Goal: Task Accomplishment & Management: Use online tool/utility

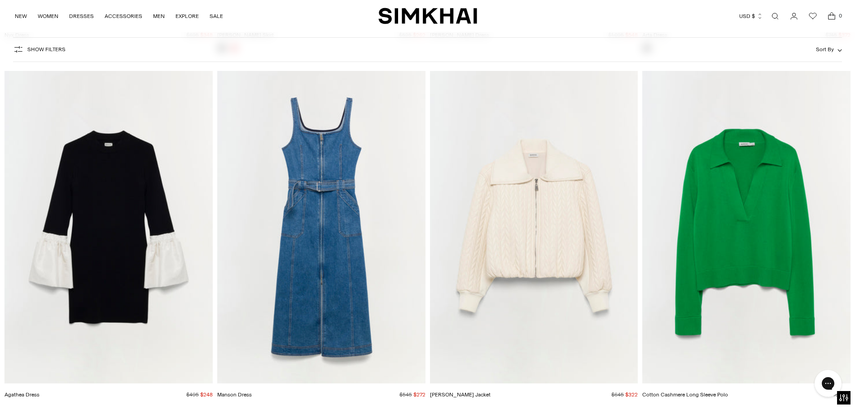
scroll to position [13238, 0]
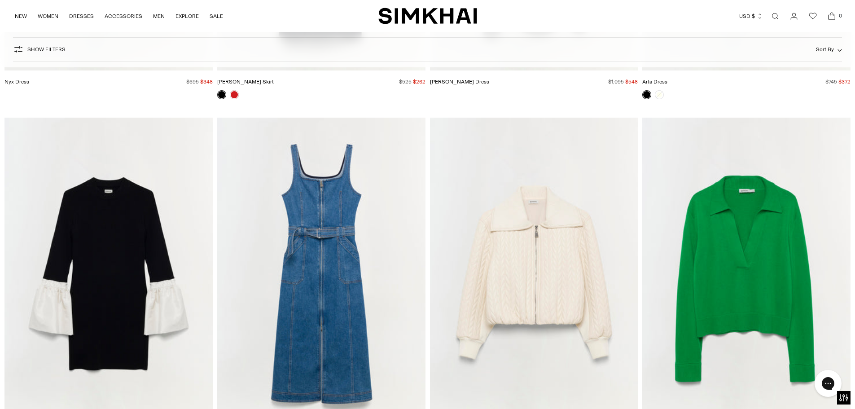
click at [0, 0] on img "Palmer Jacket" at bounding box center [0, 0] width 0 height 0
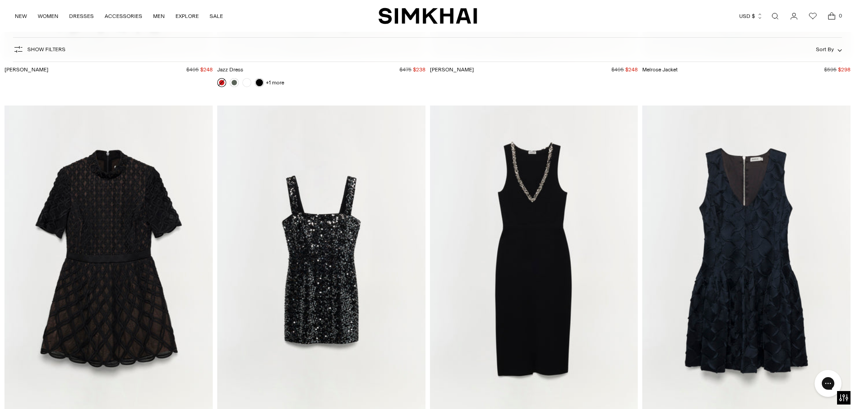
scroll to position [15752, 0]
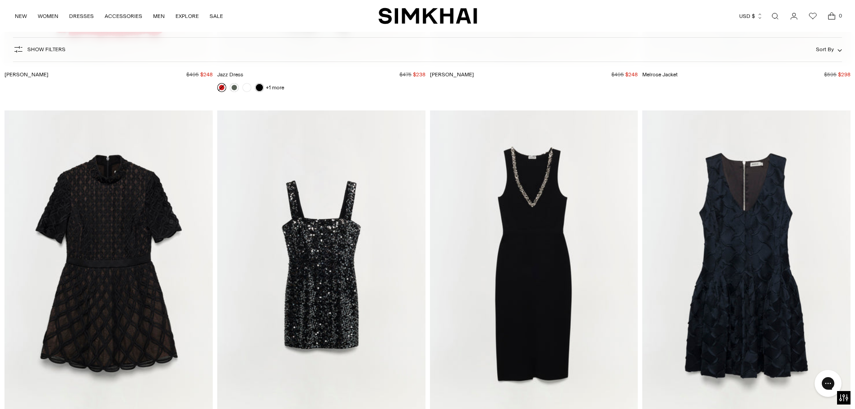
click at [0, 0] on img "Khari Dress" at bounding box center [0, 0] width 0 height 0
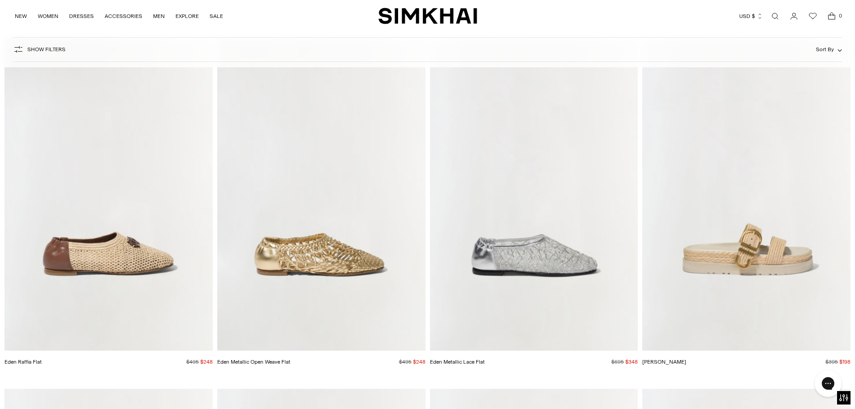
scroll to position [26118, 0]
click at [0, 0] on img "Eden Raffia Flat" at bounding box center [0, 0] width 0 height 0
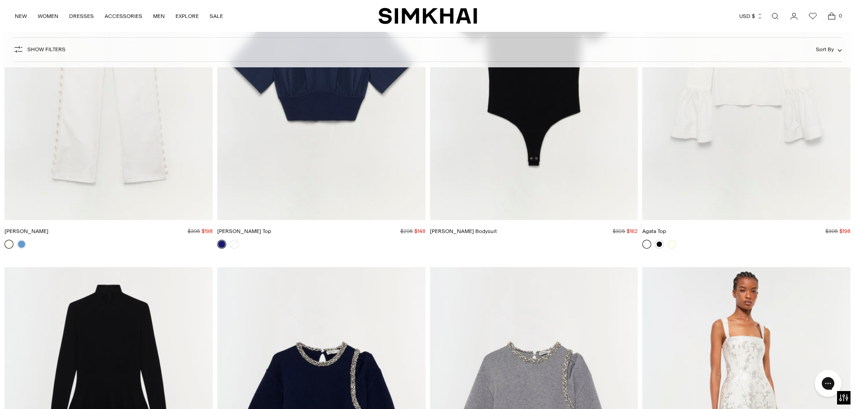
scroll to position [31862, 0]
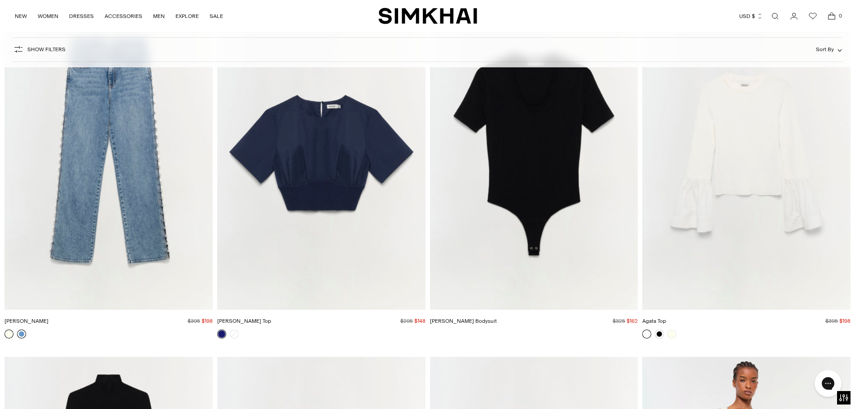
click at [20, 337] on link at bounding box center [21, 333] width 9 height 9
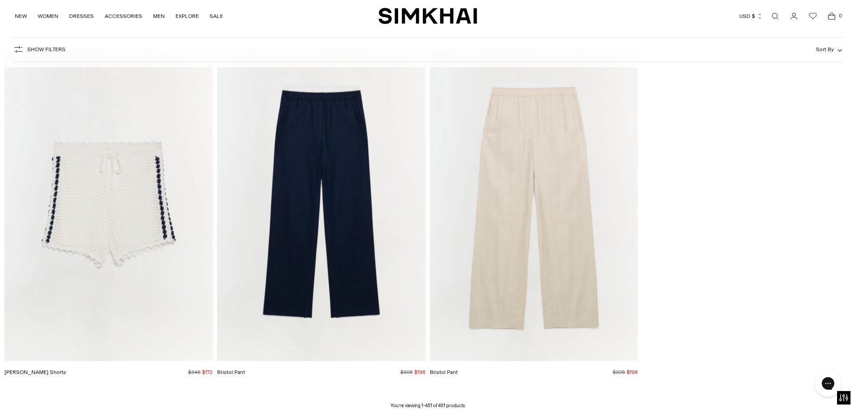
scroll to position [40206, 0]
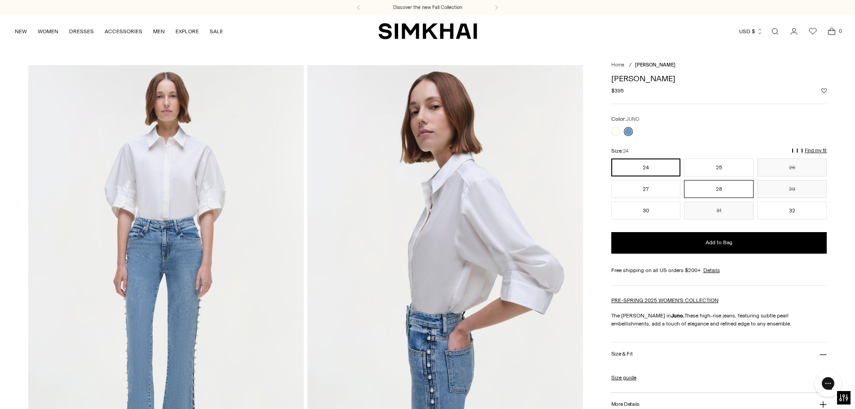
drag, startPoint x: 711, startPoint y: 167, endPoint x: 701, endPoint y: 188, distance: 22.7
click at [711, 167] on button "25" at bounding box center [719, 167] width 70 height 18
click at [665, 150] on p "Find my fit" at bounding box center [660, 155] width 10 height 16
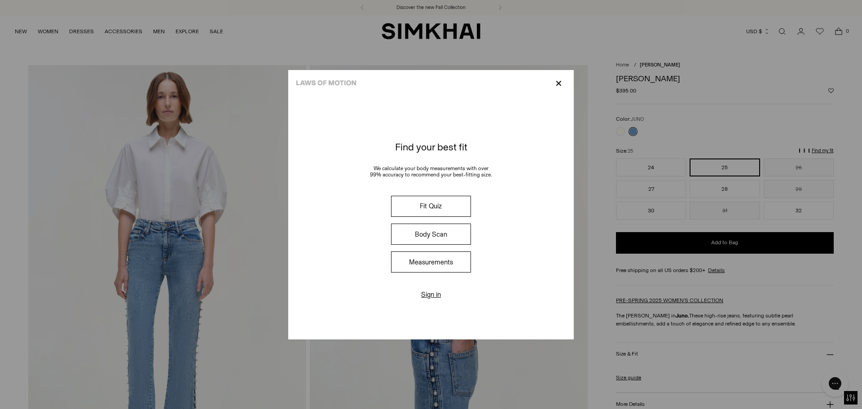
click at [429, 206] on button "Fit Quiz" at bounding box center [431, 206] width 80 height 21
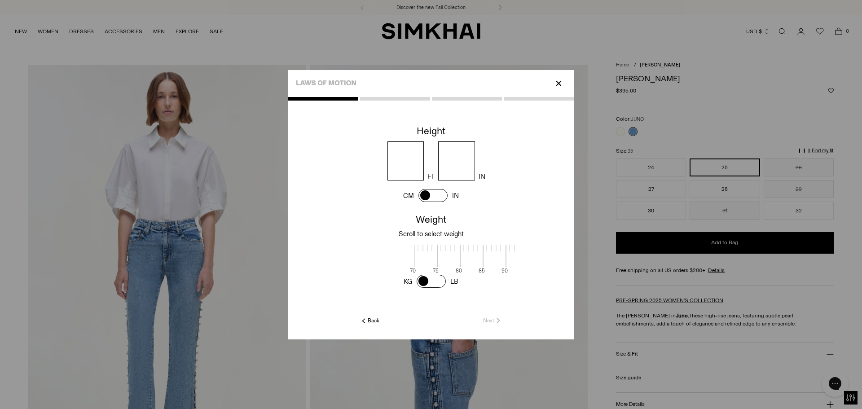
scroll to position [1, 292]
click at [413, 163] on input "number" at bounding box center [405, 160] width 37 height 39
type input "*"
click at [468, 164] on input "number" at bounding box center [456, 160] width 37 height 39
type input "*"
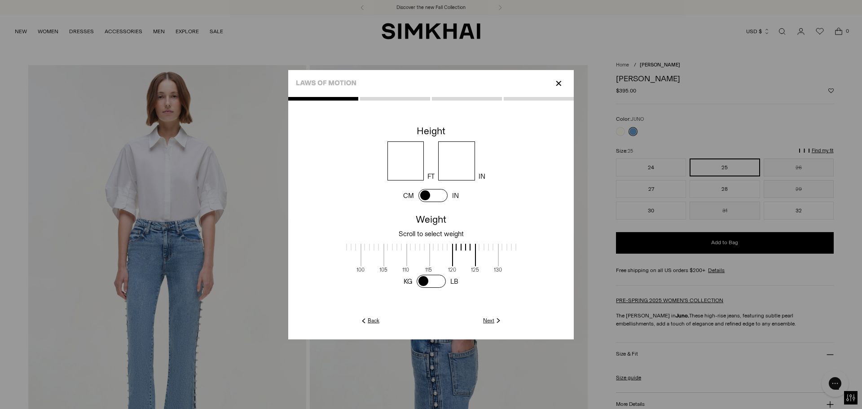
scroll to position [1, 179]
drag, startPoint x: 356, startPoint y: 263, endPoint x: 469, endPoint y: 264, distance: 112.6
click at [469, 264] on span at bounding box center [476, 255] width 24 height 22
drag, startPoint x: 443, startPoint y: 258, endPoint x: 431, endPoint y: 258, distance: 12.6
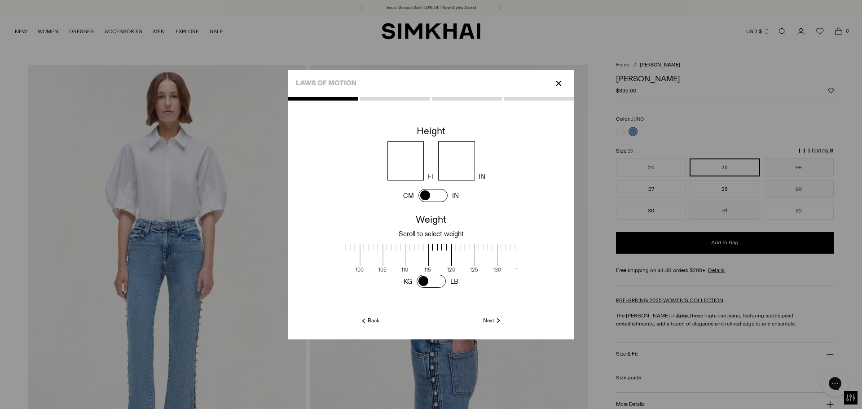
click at [431, 258] on span at bounding box center [440, 255] width 24 height 22
click at [484, 320] on link "Next" at bounding box center [492, 320] width 19 height 8
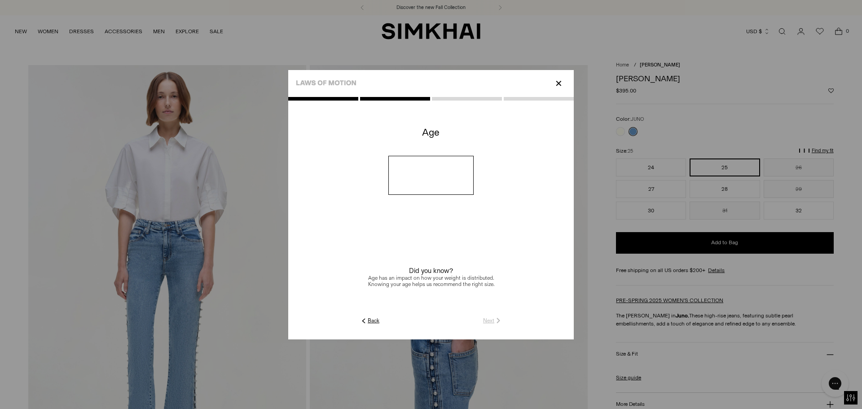
click at [427, 179] on input "number" at bounding box center [431, 175] width 86 height 39
type input "**"
click at [486, 321] on link "Next" at bounding box center [492, 320] width 19 height 8
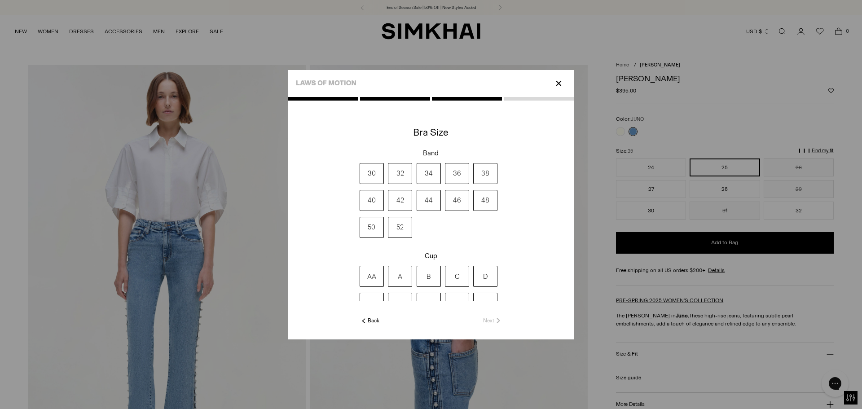
click at [428, 176] on label "34" at bounding box center [428, 173] width 24 height 21
click at [455, 276] on label "C" at bounding box center [457, 276] width 24 height 21
click at [490, 321] on link "Next" at bounding box center [492, 320] width 19 height 8
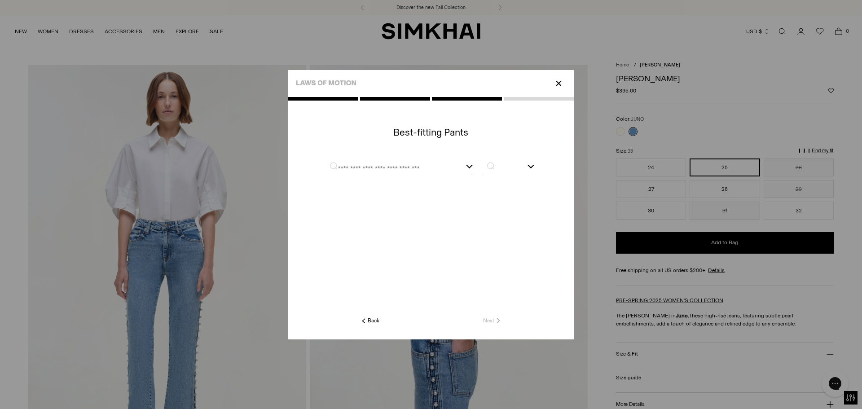
click at [392, 166] on input "text" at bounding box center [389, 167] width 125 height 11
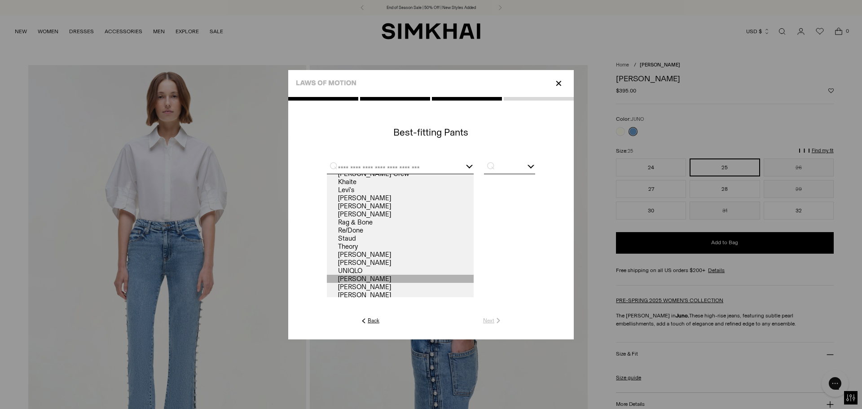
scroll to position [55, 0]
click at [529, 164] on div at bounding box center [530, 165] width 7 height 7
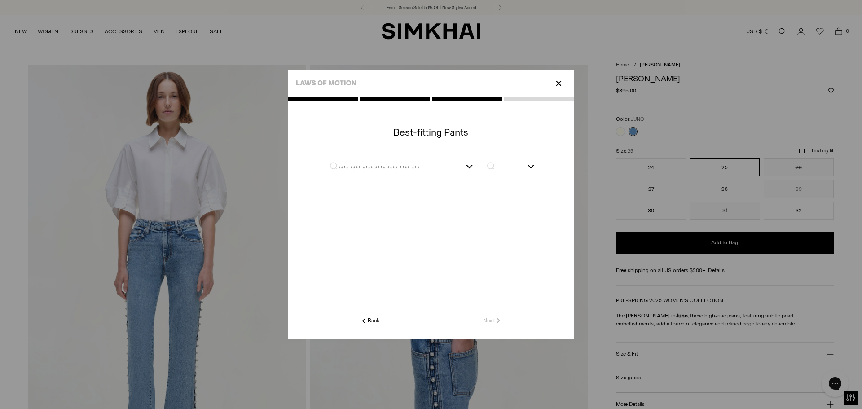
click at [377, 165] on input "text" at bounding box center [389, 167] width 125 height 11
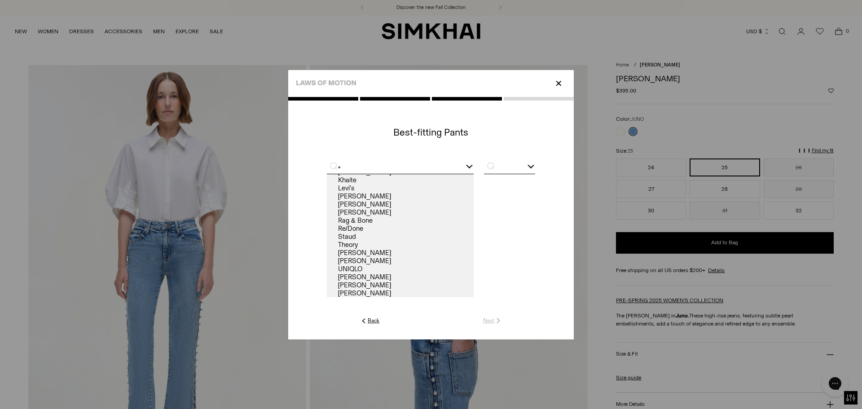
scroll to position [0, 0]
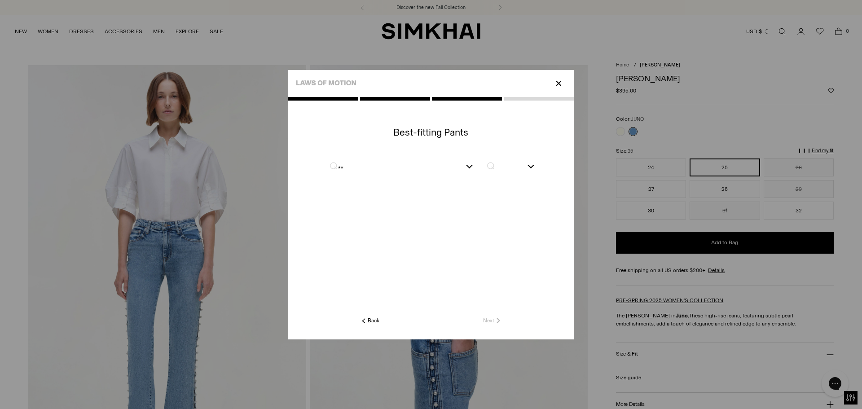
type input "*"
type input "********"
click at [466, 166] on div "********" at bounding box center [400, 167] width 147 height 11
click at [531, 165] on div at bounding box center [530, 165] width 7 height 7
click at [504, 166] on input "text" at bounding box center [509, 167] width 51 height 11
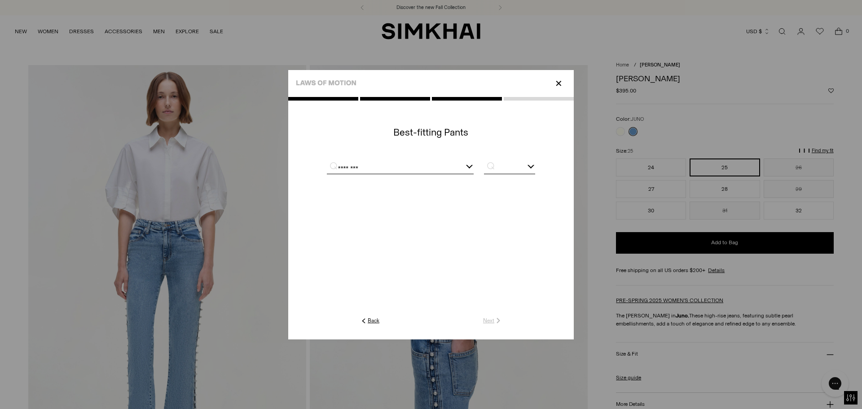
type input "*"
type input "**"
drag, startPoint x: 758, startPoint y: 336, endPoint x: 762, endPoint y: 341, distance: 6.7
click at [758, 337] on div at bounding box center [431, 204] width 862 height 409
click at [419, 166] on input "text" at bounding box center [389, 167] width 125 height 11
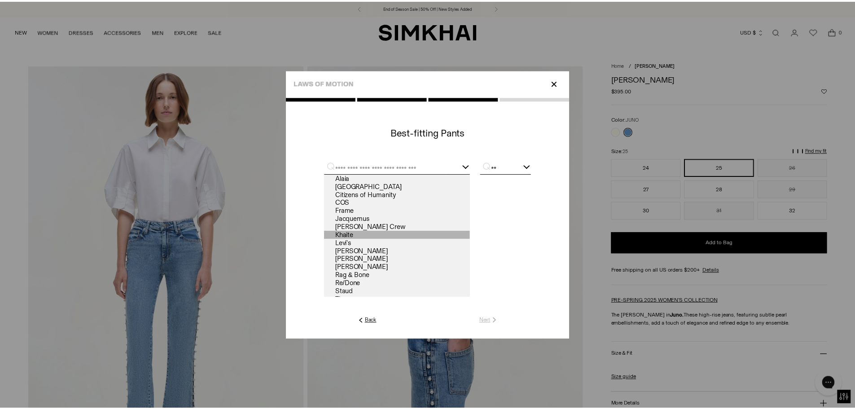
scroll to position [55, 0]
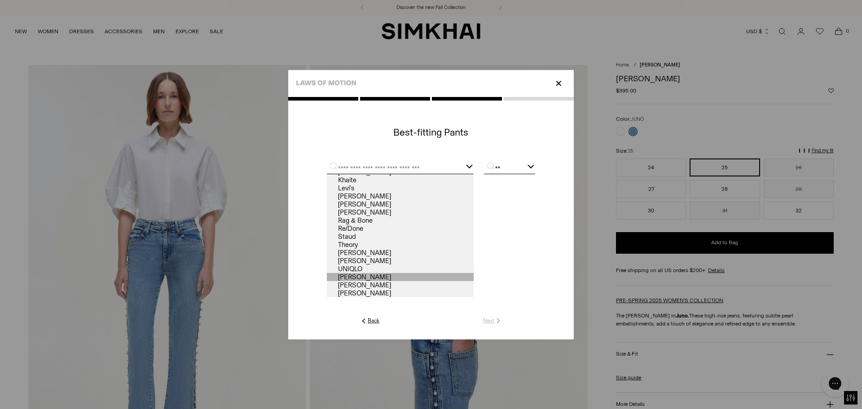
click at [365, 276] on link "Veronica Beard" at bounding box center [400, 277] width 147 height 8
type input "**********"
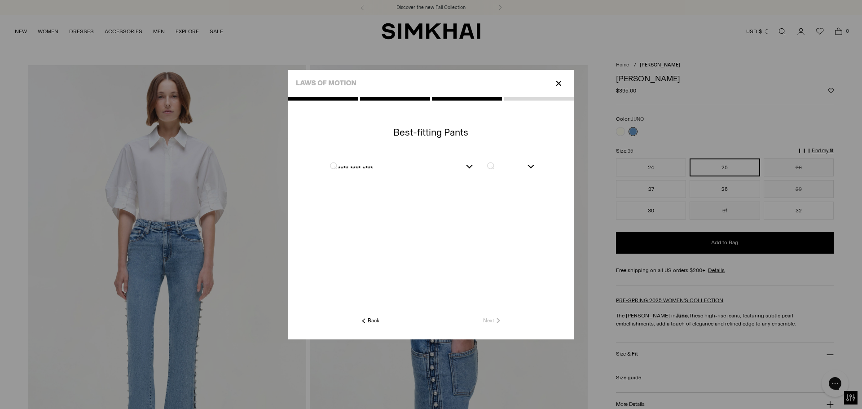
click at [494, 167] on p "⌕" at bounding box center [488, 165] width 18 height 9
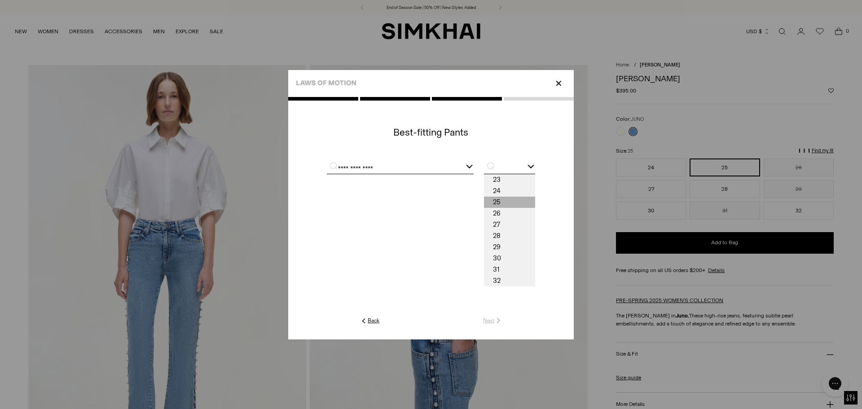
click at [496, 197] on span "25" at bounding box center [509, 202] width 51 height 11
type input "**"
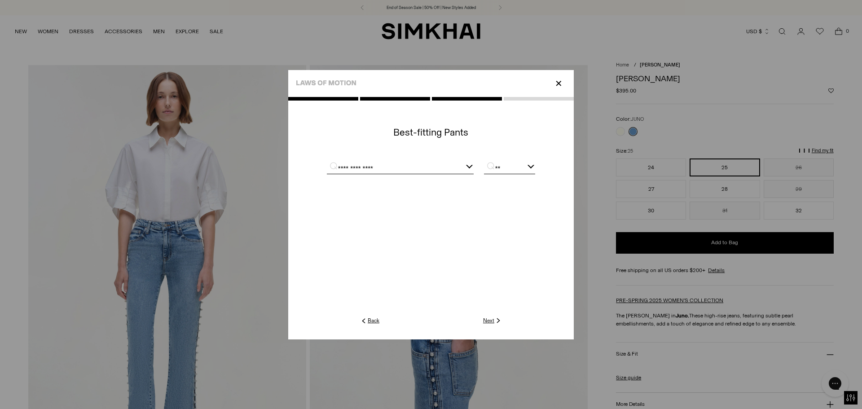
click at [488, 321] on link "Next" at bounding box center [492, 320] width 19 height 8
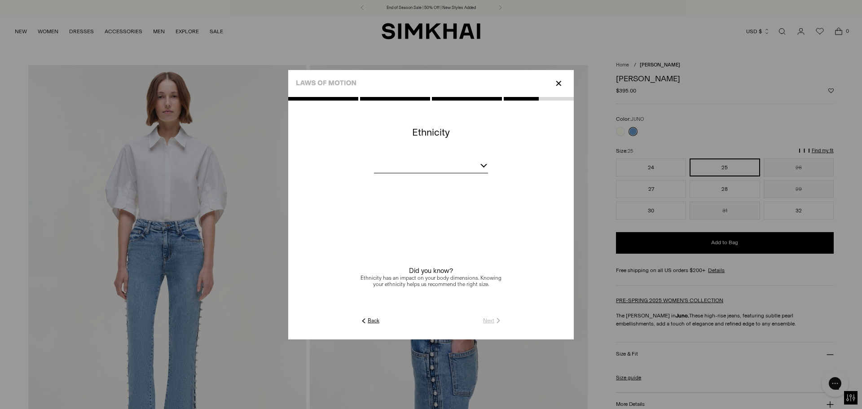
click at [484, 165] on div at bounding box center [483, 164] width 7 height 7
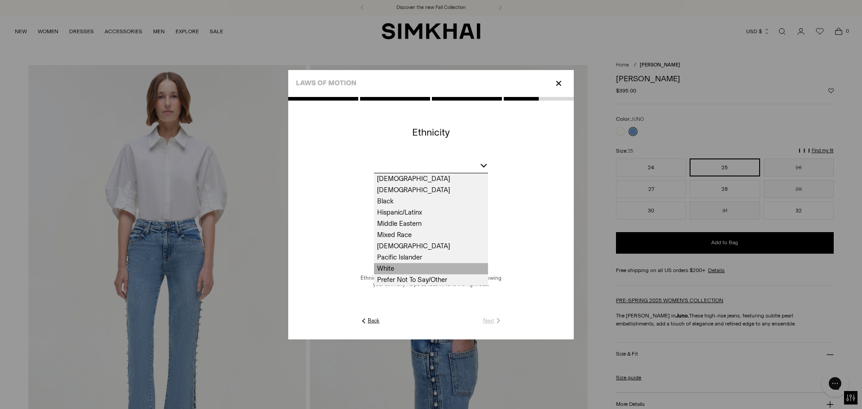
click at [387, 267] on span "White" at bounding box center [431, 268] width 114 height 11
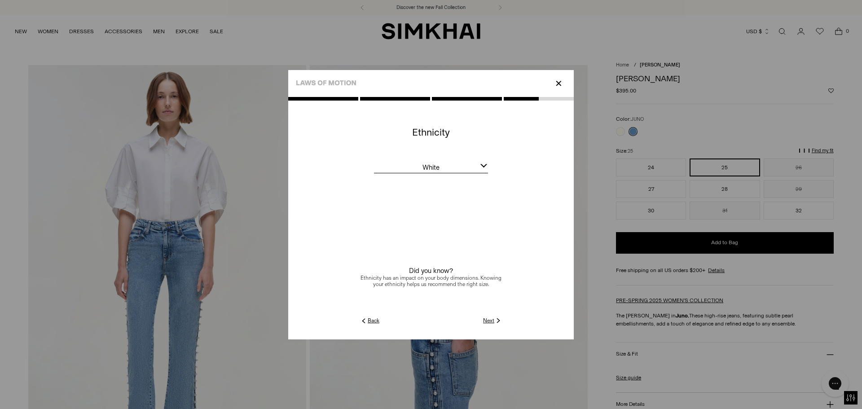
click at [486, 321] on link "Next" at bounding box center [492, 320] width 19 height 8
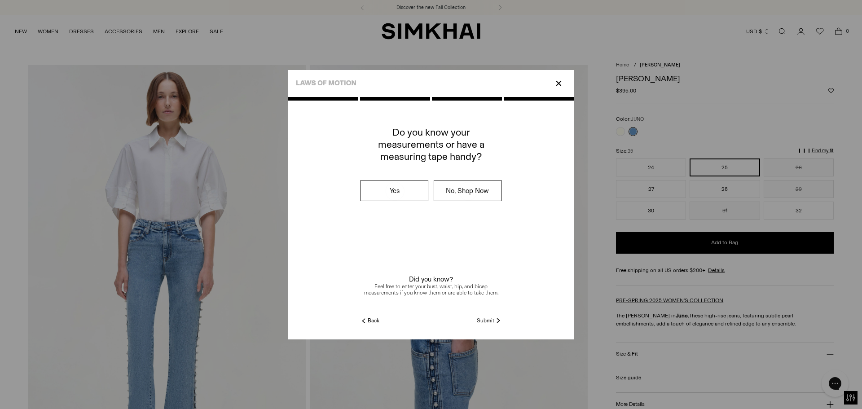
click at [486, 321] on link "Submit" at bounding box center [490, 320] width 26 height 8
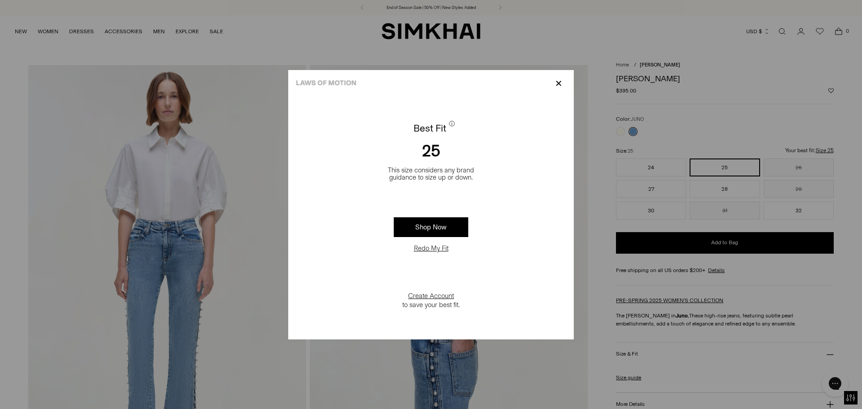
click at [558, 81] on p "✕" at bounding box center [558, 83] width 12 height 15
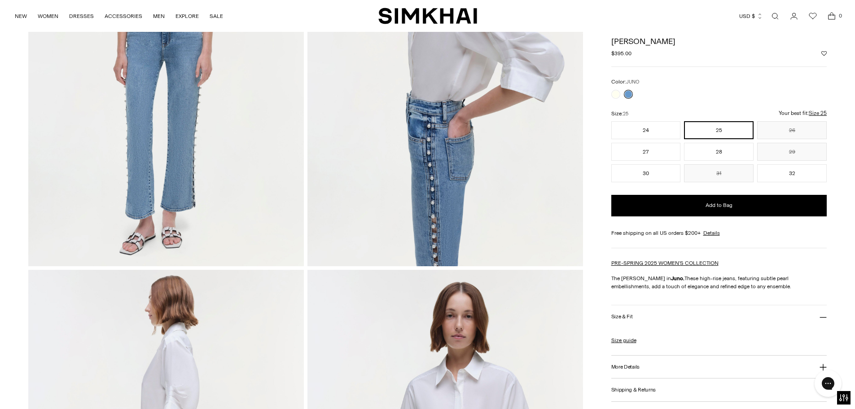
scroll to position [135, 0]
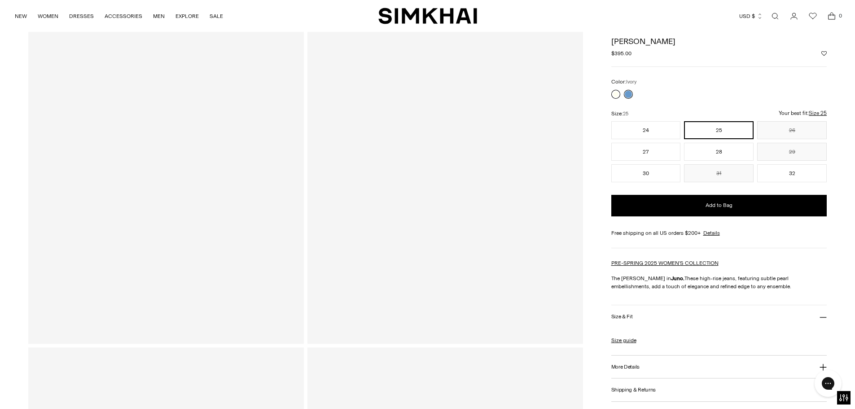
click at [616, 94] on link at bounding box center [615, 94] width 9 height 9
